Goal: Task Accomplishment & Management: Manage account settings

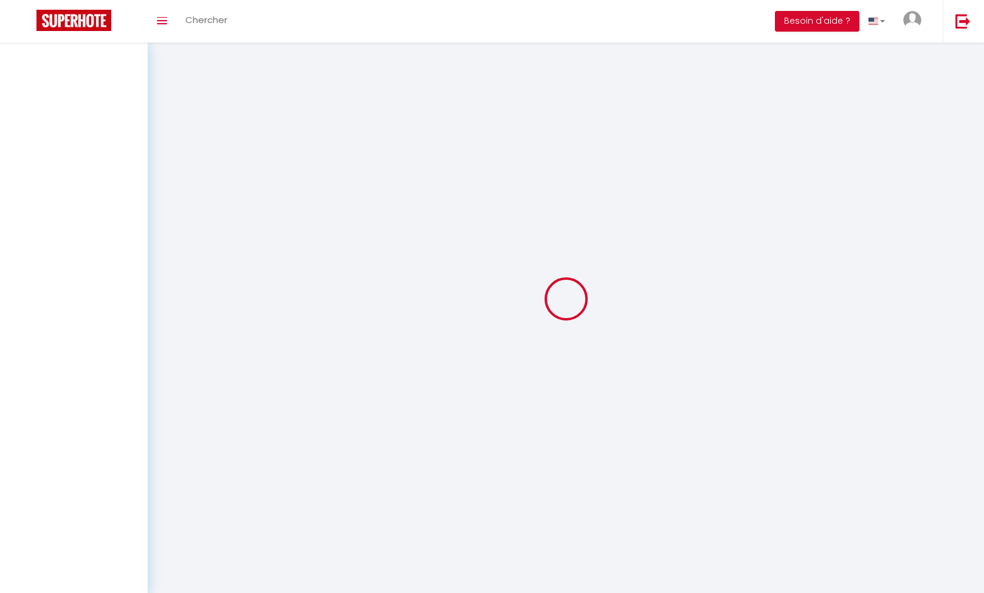
select select
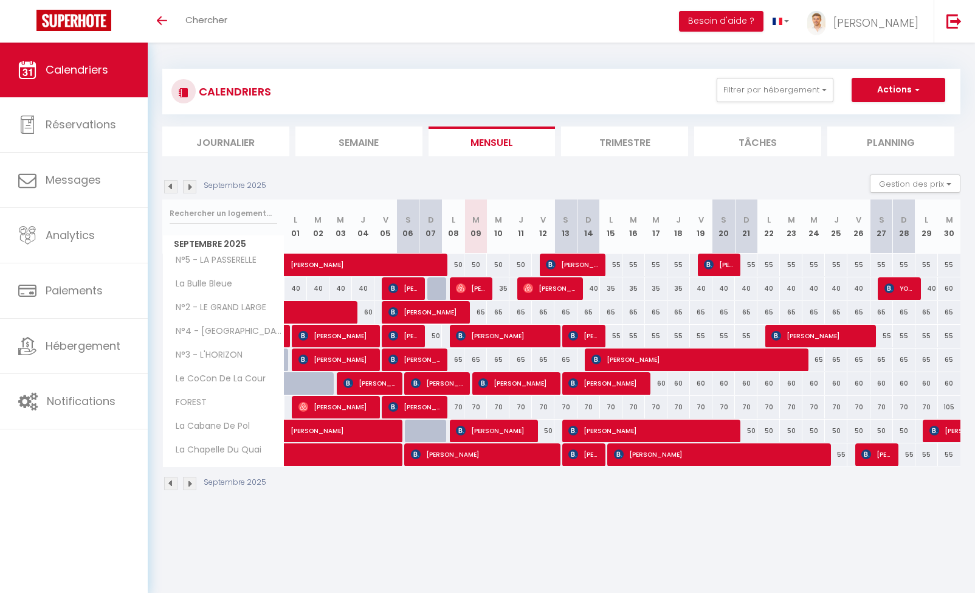
click at [545, 314] on div "65" at bounding box center [543, 312] width 22 height 22
type input "65"
select select "1"
type input "Ven 12 Septembre 2025"
type input "[DATE]"
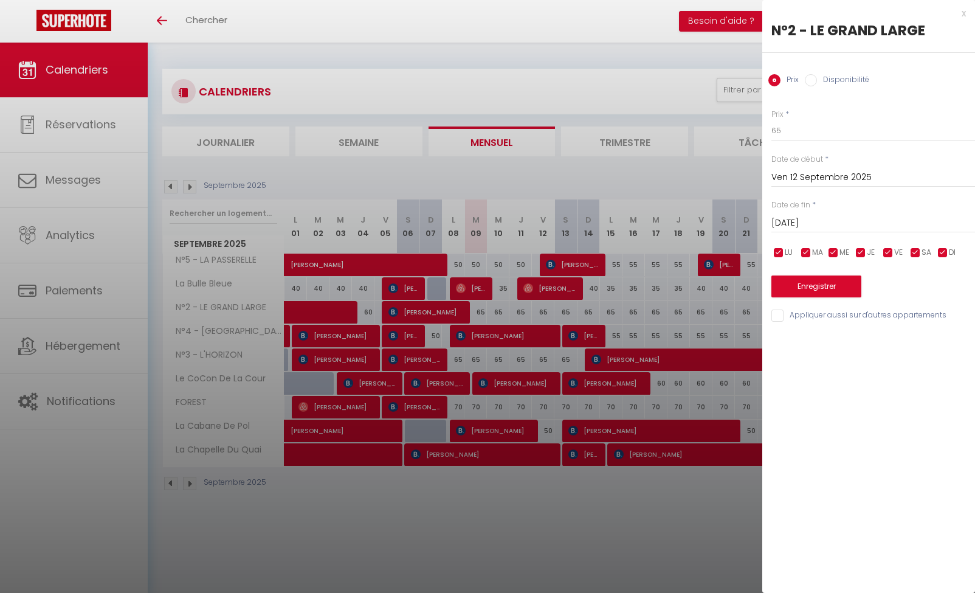
click at [831, 86] on label "Disponibilité" at bounding box center [843, 80] width 52 height 13
click at [817, 86] on input "Disponibilité" at bounding box center [811, 80] width 12 height 12
radio input "true"
radio input "false"
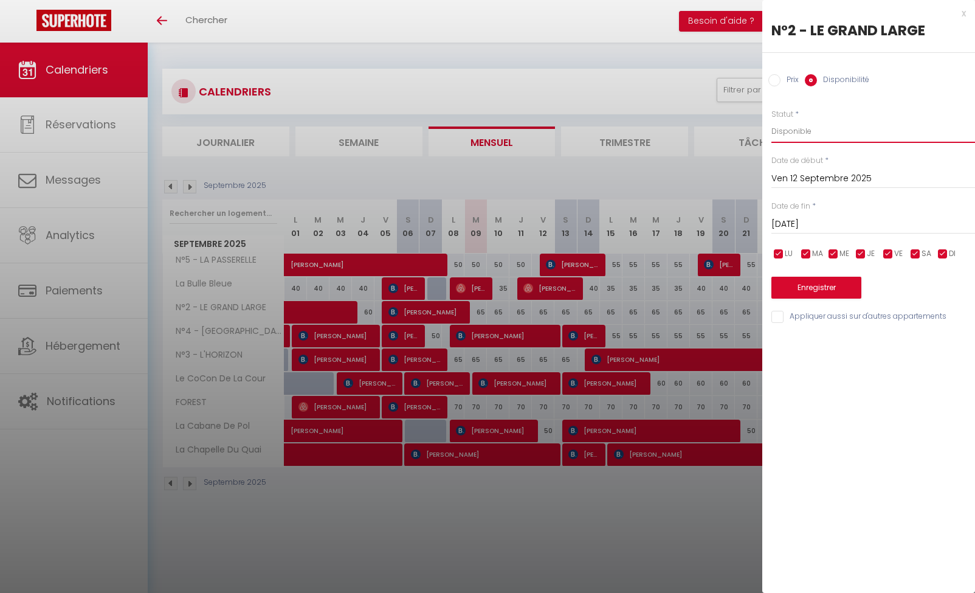
click at [814, 129] on select "Disponible Indisponible" at bounding box center [873, 131] width 204 height 23
select select "0"
click at [771, 120] on select "Disponible Indisponible" at bounding box center [873, 131] width 204 height 23
click at [808, 224] on input "[DATE]" at bounding box center [873, 224] width 204 height 16
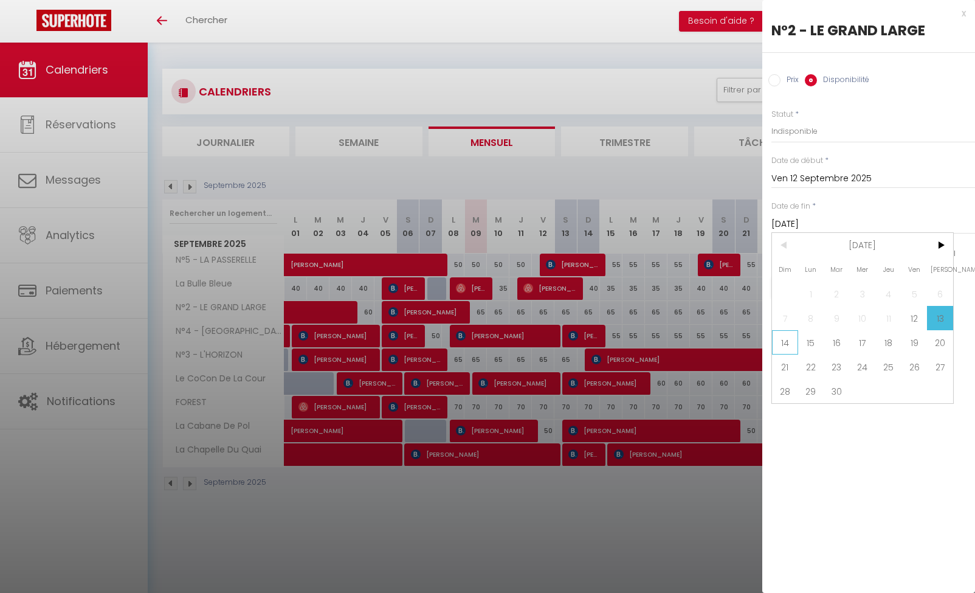
click at [786, 340] on span "14" at bounding box center [785, 342] width 26 height 24
type input "Dim 14 Septembre 2025"
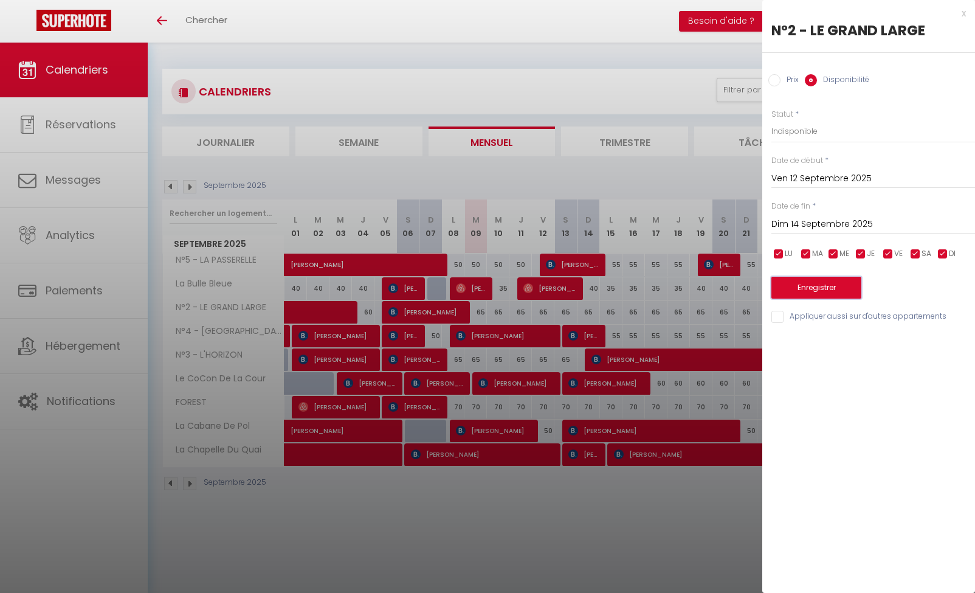
click at [800, 278] on button "Enregistrer" at bounding box center [816, 288] width 90 height 22
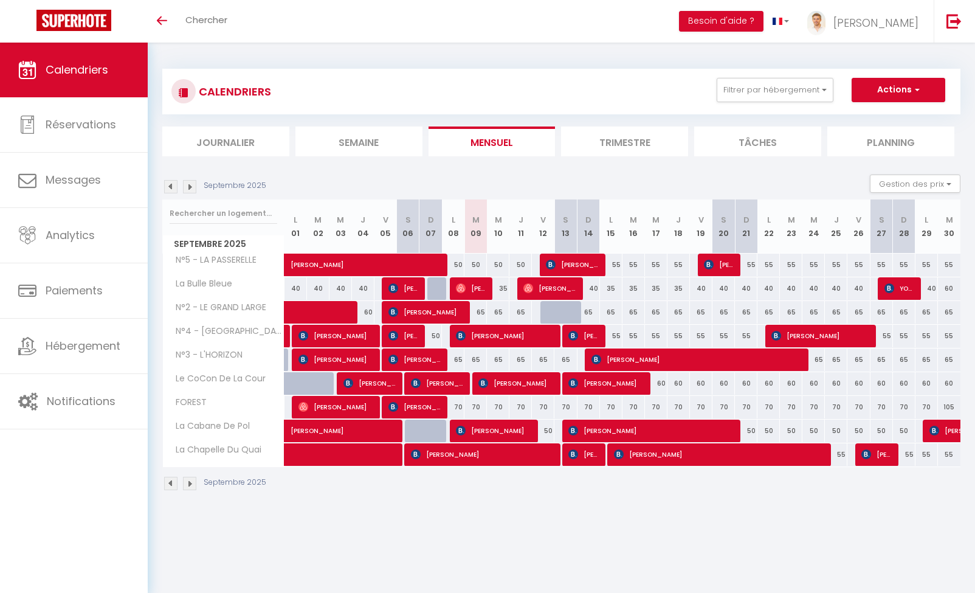
scroll to position [5, 0]
click at [520, 405] on div "70" at bounding box center [520, 407] width 22 height 22
type input "70"
select select "1"
type input "Jeu 11 Septembre 2025"
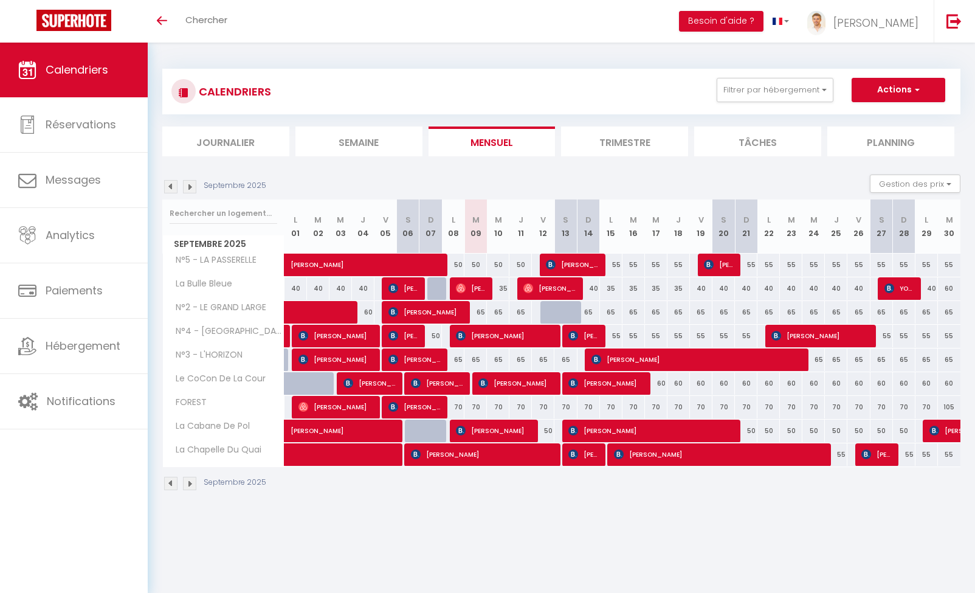
type input "Ven 12 Septembre 2025"
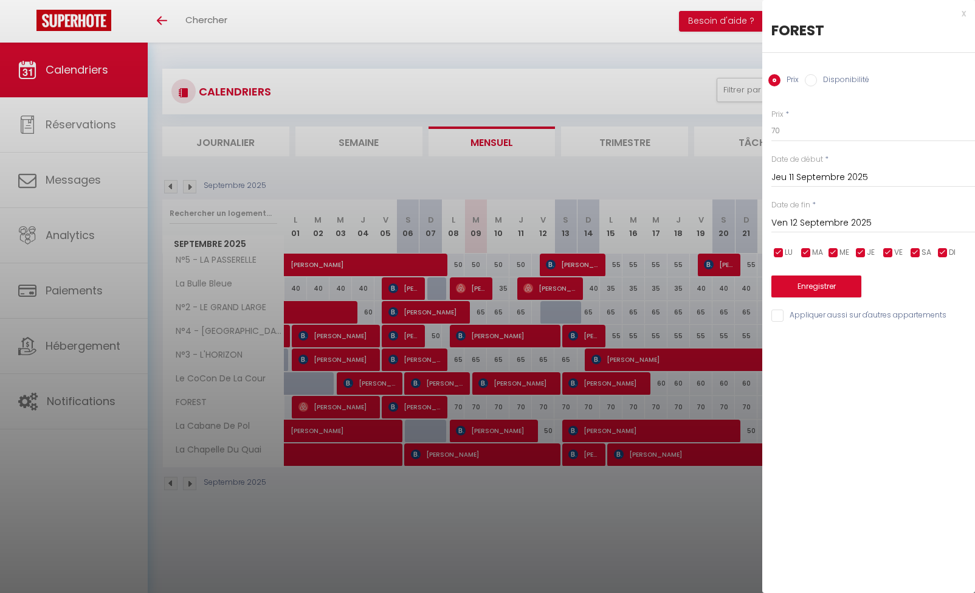
click at [824, 80] on label "Disponibilité" at bounding box center [843, 80] width 52 height 13
click at [817, 80] on input "Disponibilité" at bounding box center [811, 80] width 12 height 12
radio input "true"
radio input "false"
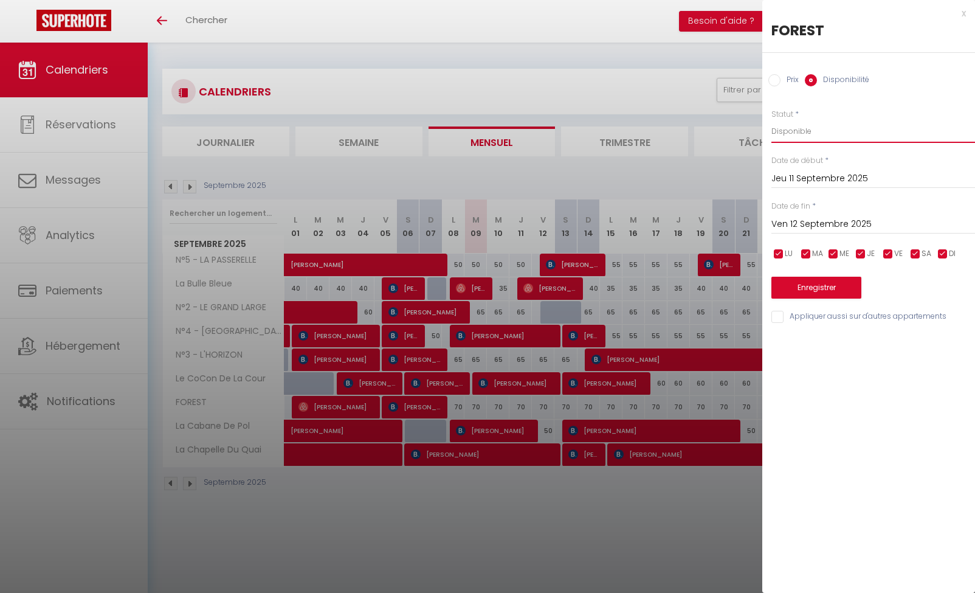
click at [807, 126] on select "Disponible Indisponible" at bounding box center [873, 131] width 204 height 23
select select "0"
click at [771, 120] on select "Disponible Indisponible" at bounding box center [873, 131] width 204 height 23
click at [820, 287] on button "Enregistrer" at bounding box center [816, 288] width 90 height 22
